Goal: Task Accomplishment & Management: Manage account settings

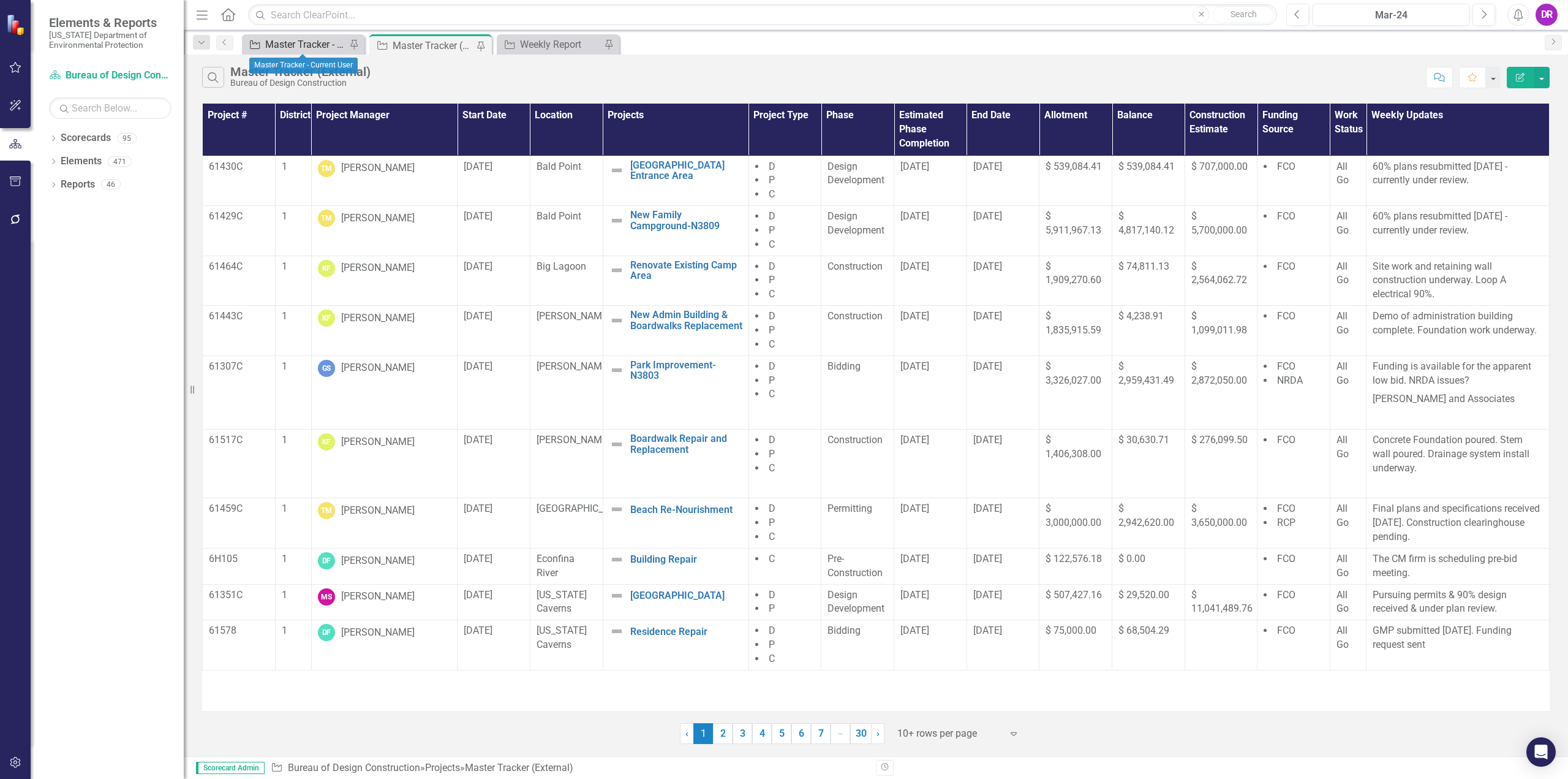
click at [316, 41] on div "Master Tracker - Current User" at bounding box center [305, 44] width 81 height 16
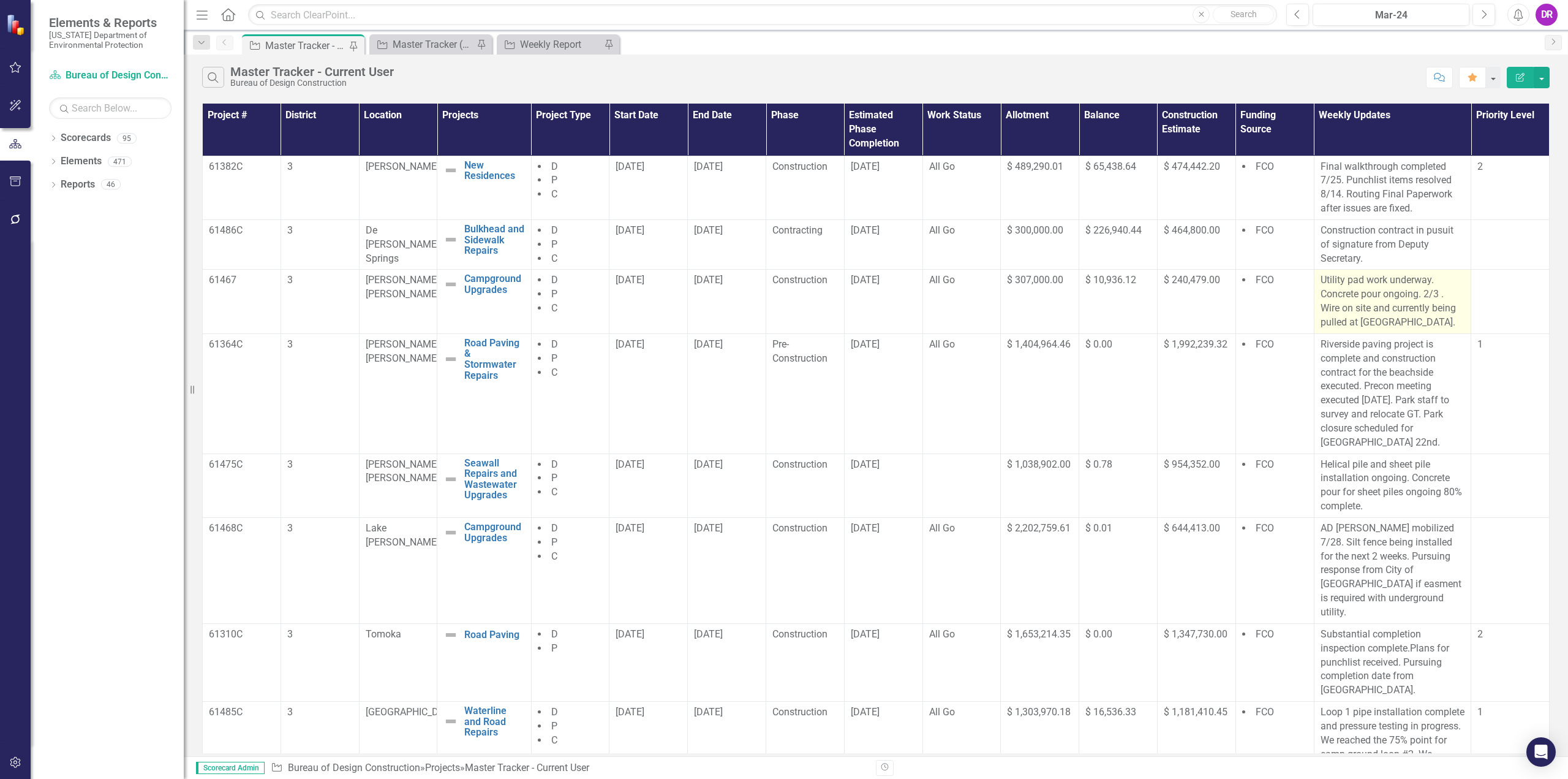
click at [1420, 294] on p "Utility pad work underway. Concrete pour ongoing. 2/3 . Wire on site and curren…" at bounding box center [1392, 301] width 144 height 56
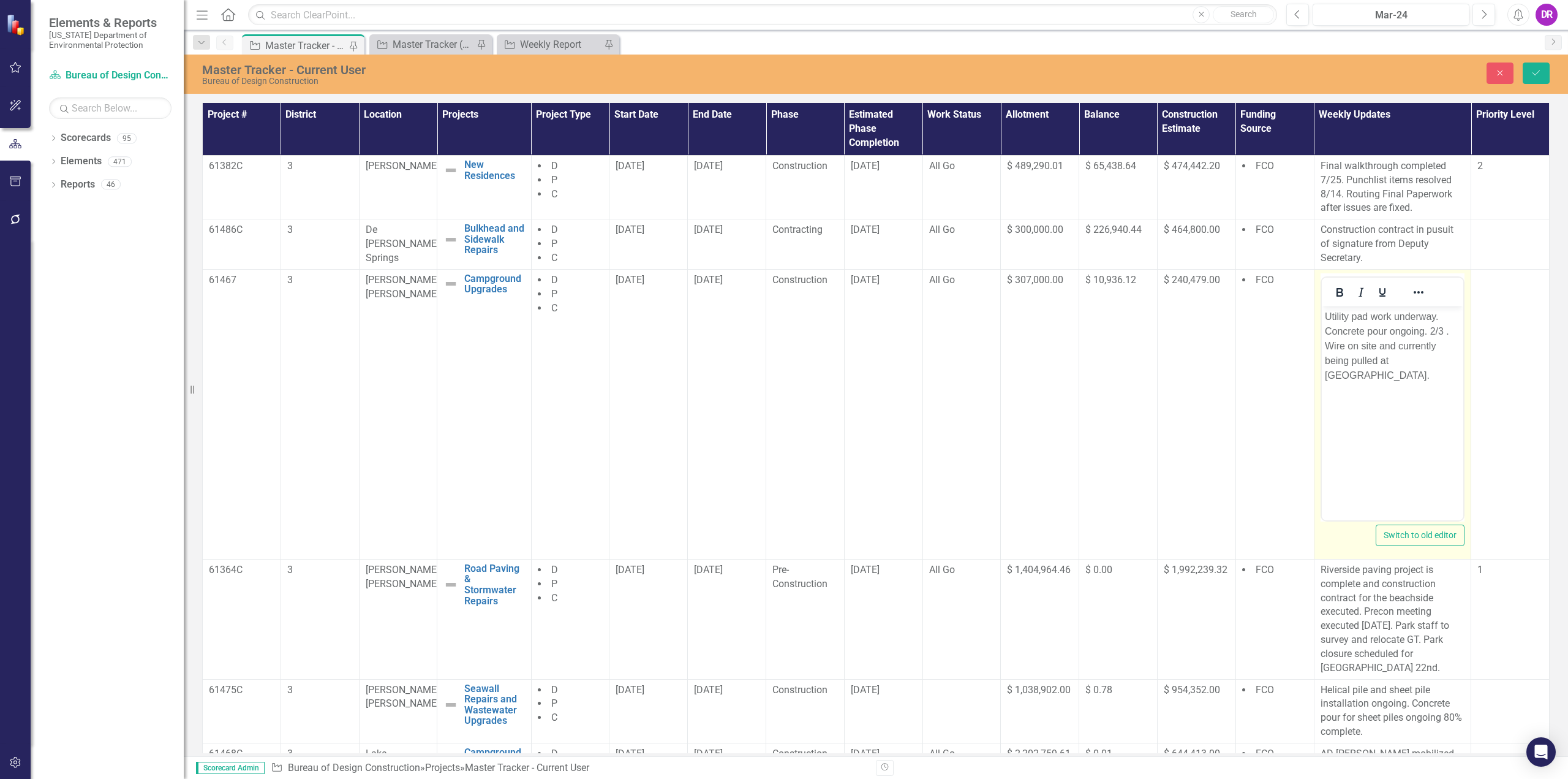
click at [1449, 328] on p "Utility pad work underway. Concrete pour ongoing. 2/3 . Wire on site and curren…" at bounding box center [1392, 345] width 136 height 73
click at [1506, 79] on button "Close" at bounding box center [1499, 73] width 27 height 22
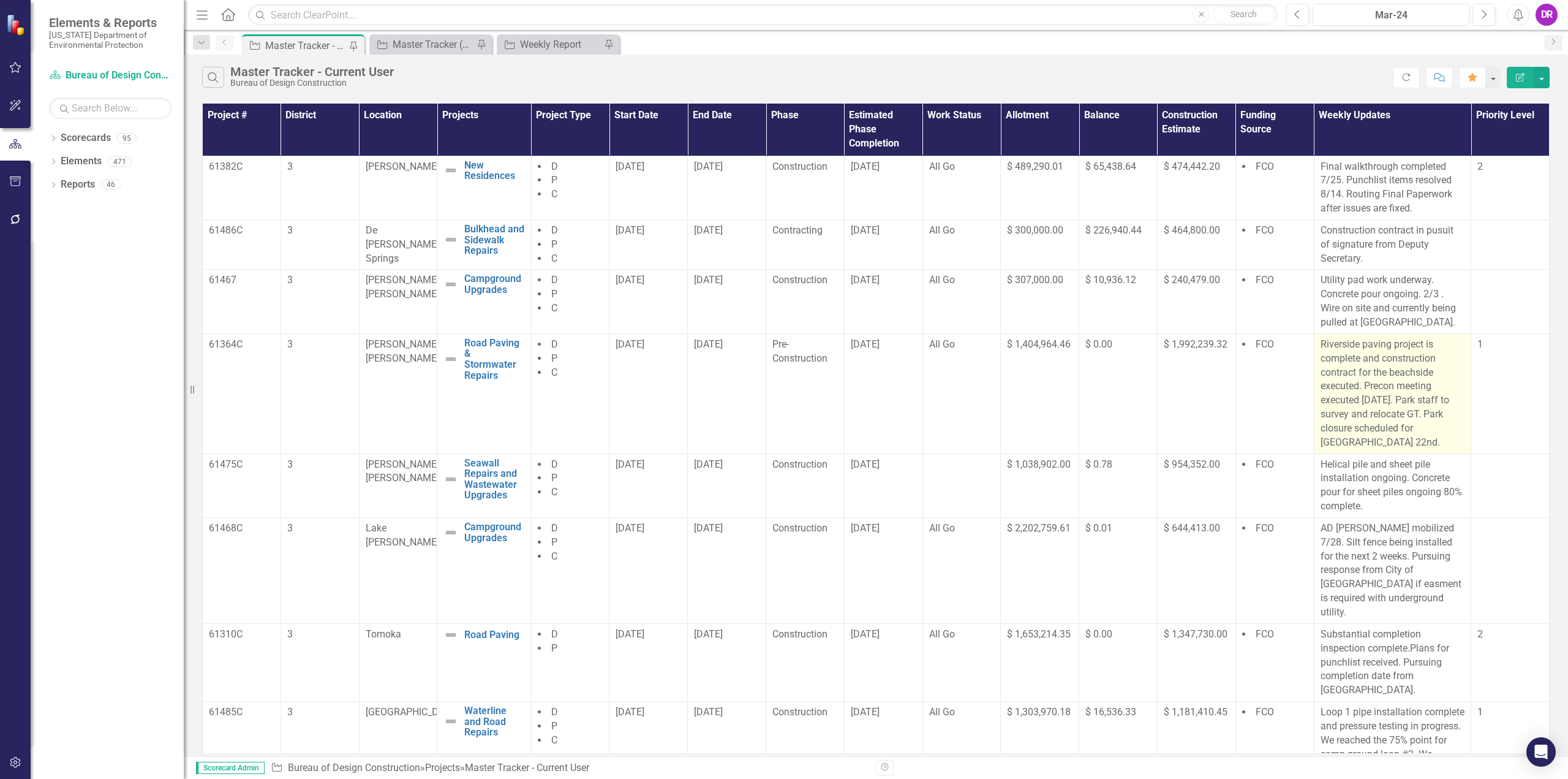
click at [1355, 380] on p "Riverside paving project is complete and construction contract for the beachsid…" at bounding box center [1392, 394] width 144 height 112
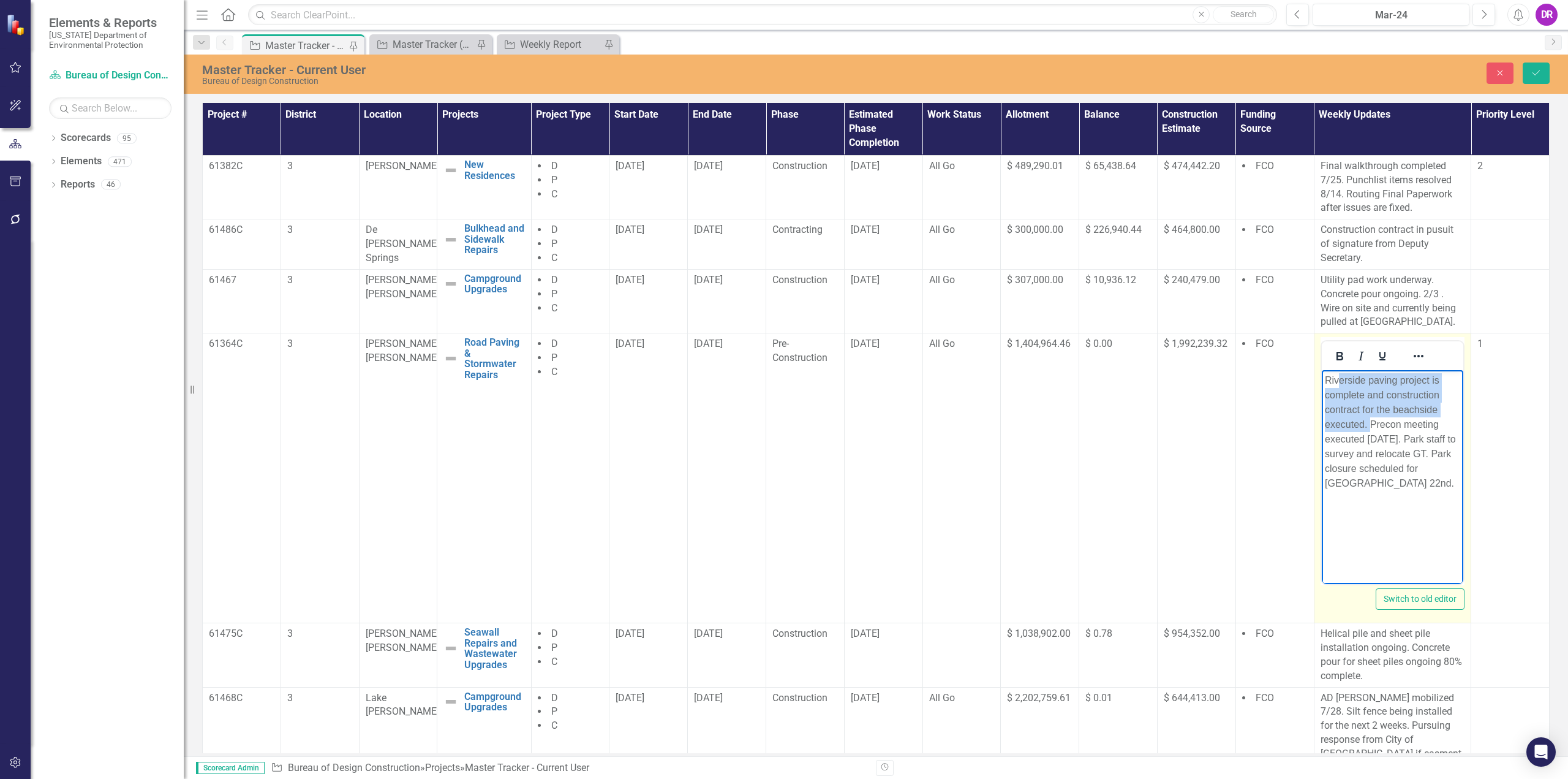
drag, startPoint x: 1368, startPoint y: 423, endPoint x: 1336, endPoint y: 375, distance: 57.7
click at [1336, 375] on p "Riverside paving project is complete and construction contract for the beachsid…" at bounding box center [1392, 432] width 136 height 118
click at [1379, 414] on p "Riverside paving project is complete and construction contract for the beachsid…" at bounding box center [1392, 432] width 136 height 118
drag, startPoint x: 1323, startPoint y: 376, endPoint x: 1381, endPoint y: 398, distance: 62.0
click at [1381, 398] on p "Riverside paving project is complete and construction contract for the beachsid…" at bounding box center [1392, 432] width 136 height 118
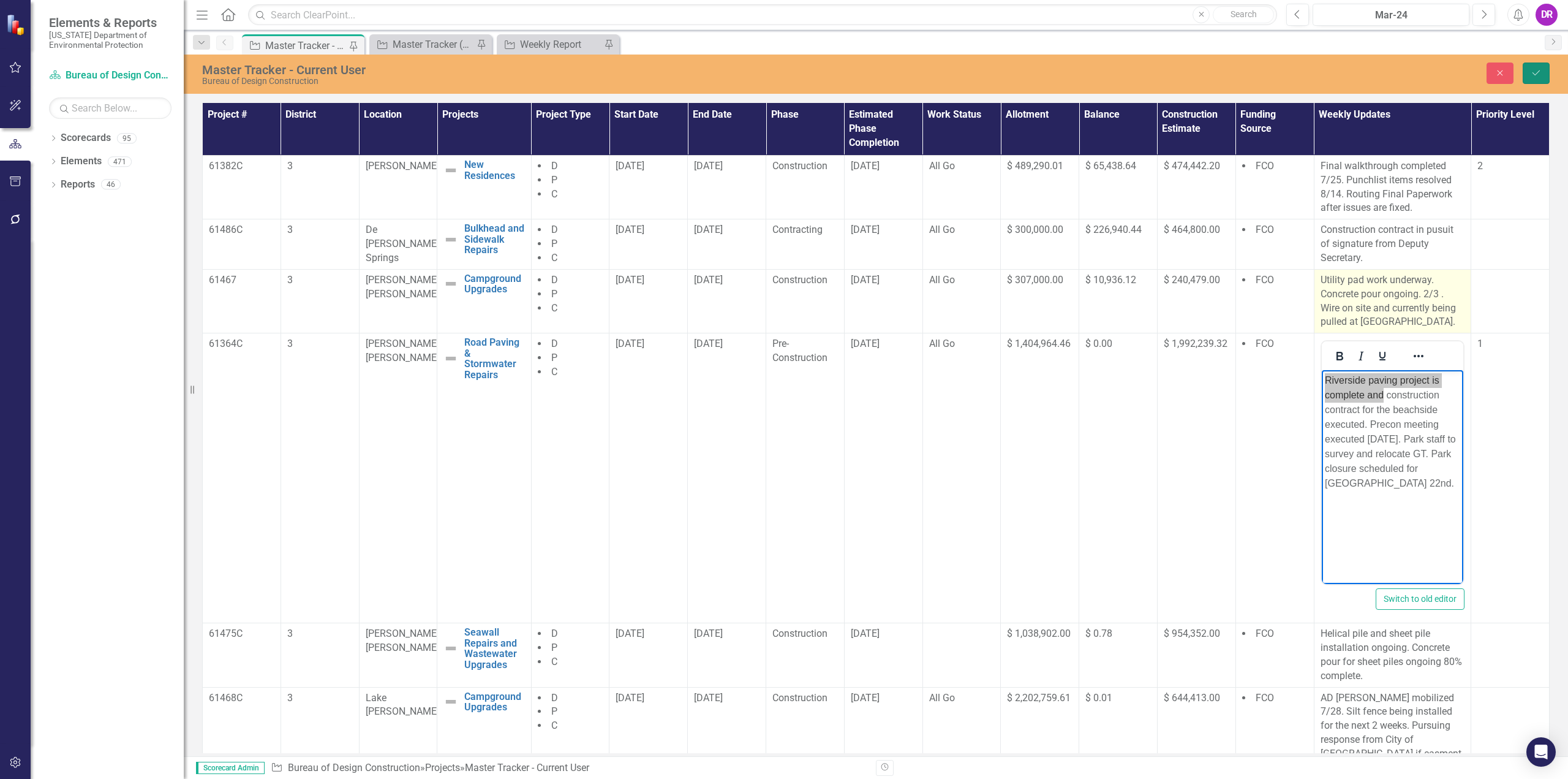
drag, startPoint x: 1539, startPoint y: 70, endPoint x: 1461, endPoint y: 290, distance: 233.4
click at [1539, 70] on icon "Save" at bounding box center [1536, 73] width 11 height 9
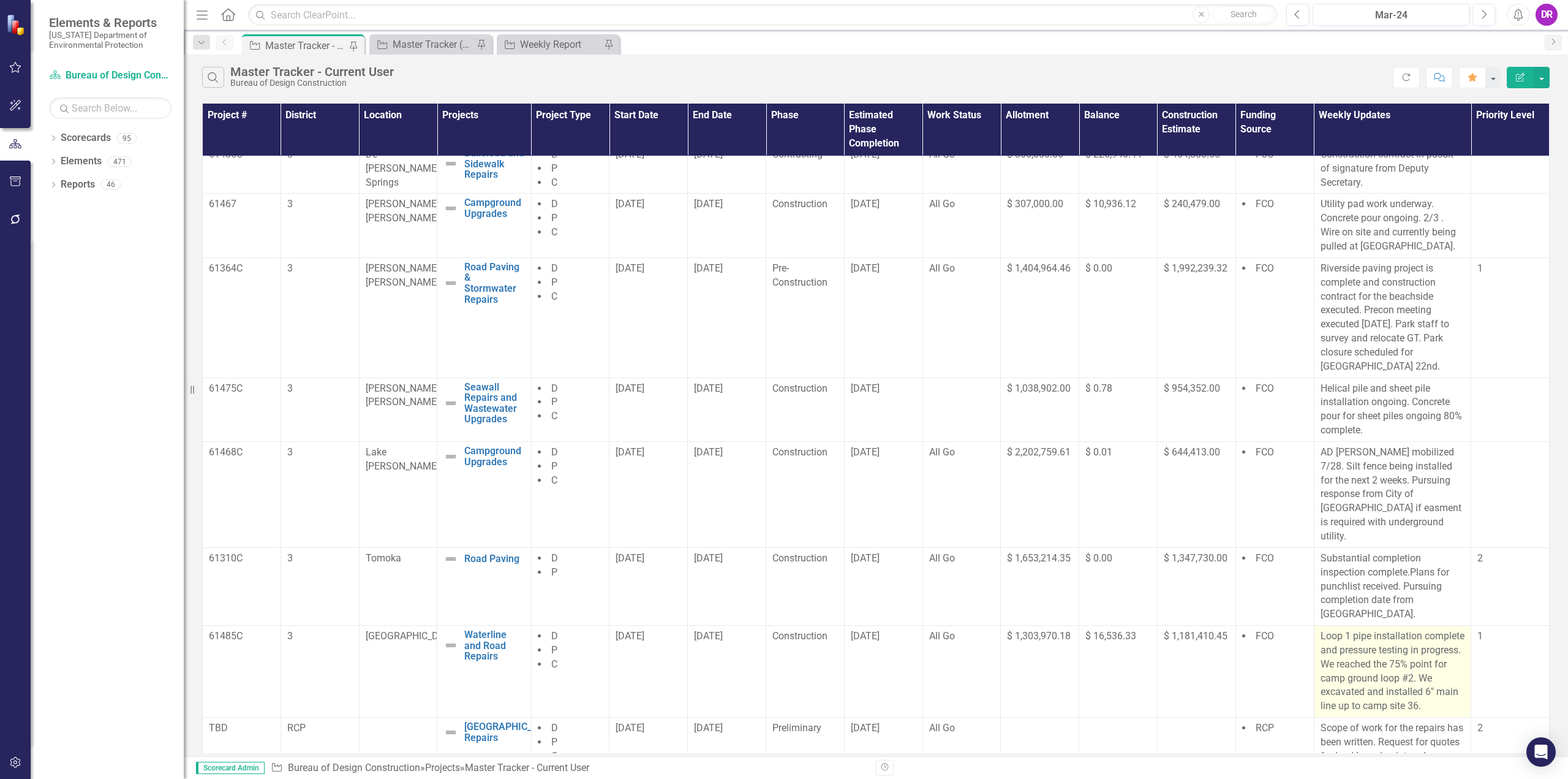
scroll to position [57, 0]
